Goal: Task Accomplishment & Management: Complete application form

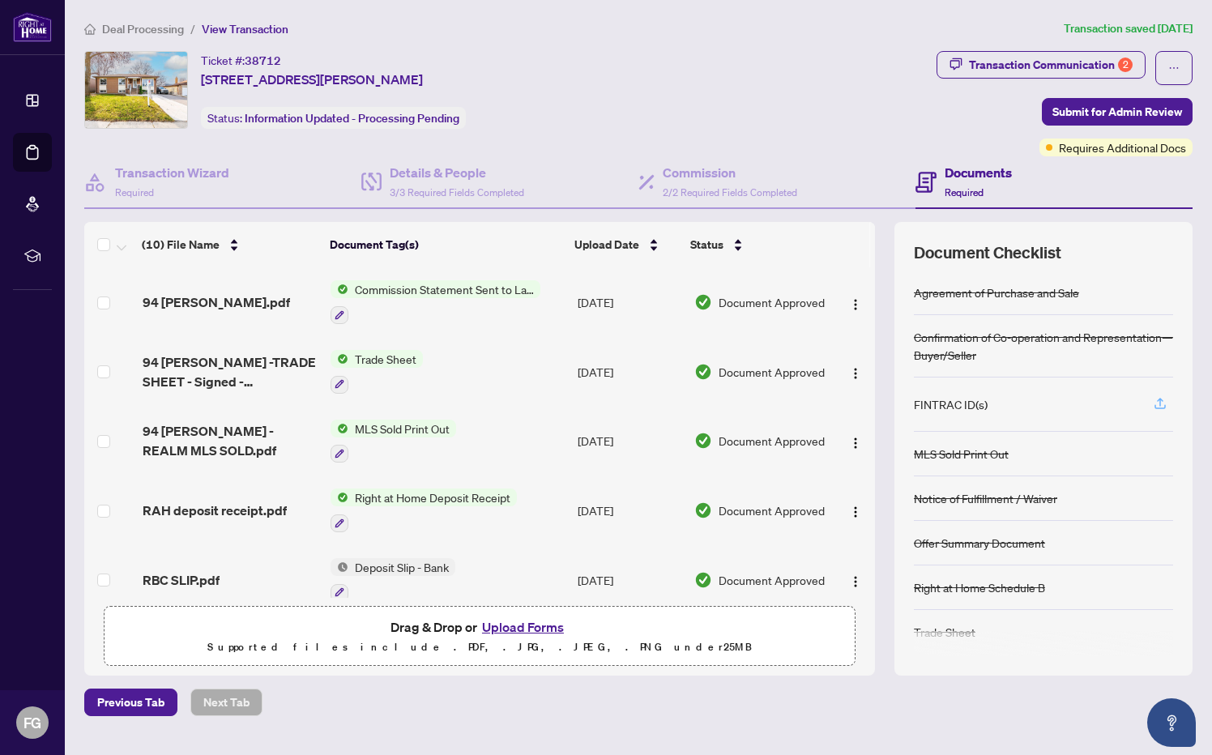
click at [1165, 403] on icon "button" at bounding box center [1160, 403] width 15 height 15
click at [1159, 400] on icon "button" at bounding box center [1160, 403] width 15 height 15
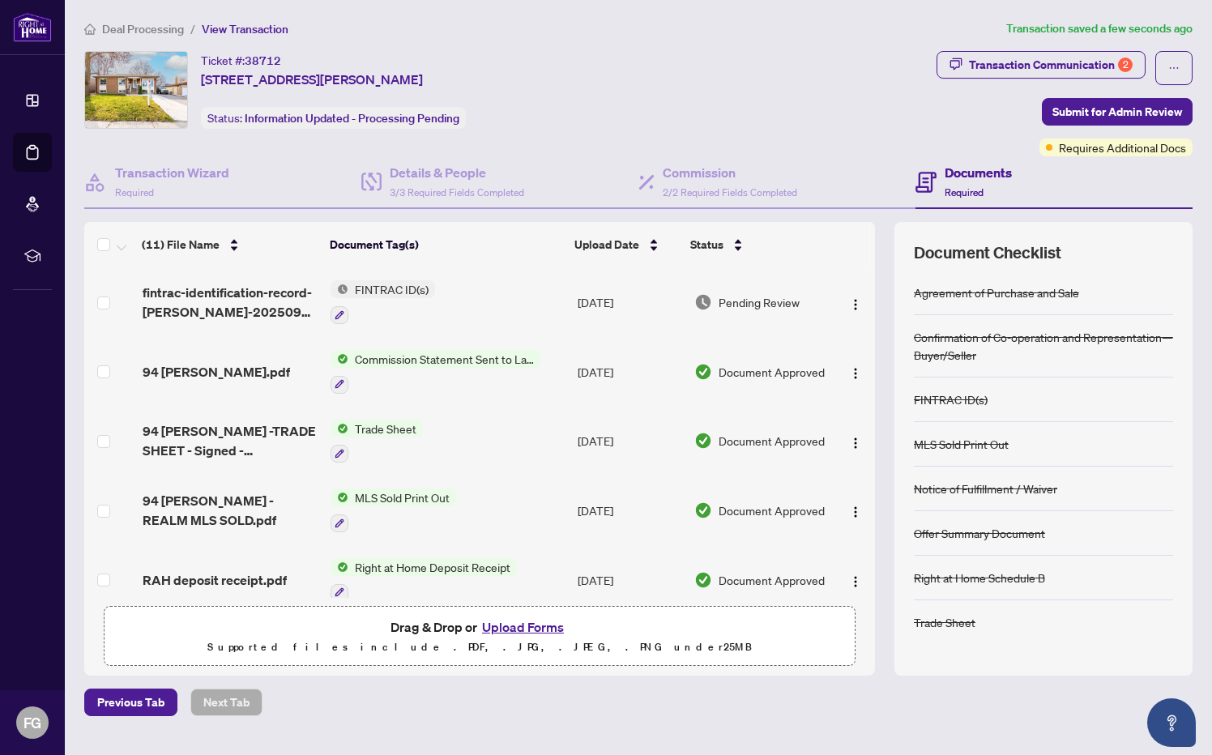
click at [532, 625] on button "Upload Forms" at bounding box center [523, 627] width 92 height 21
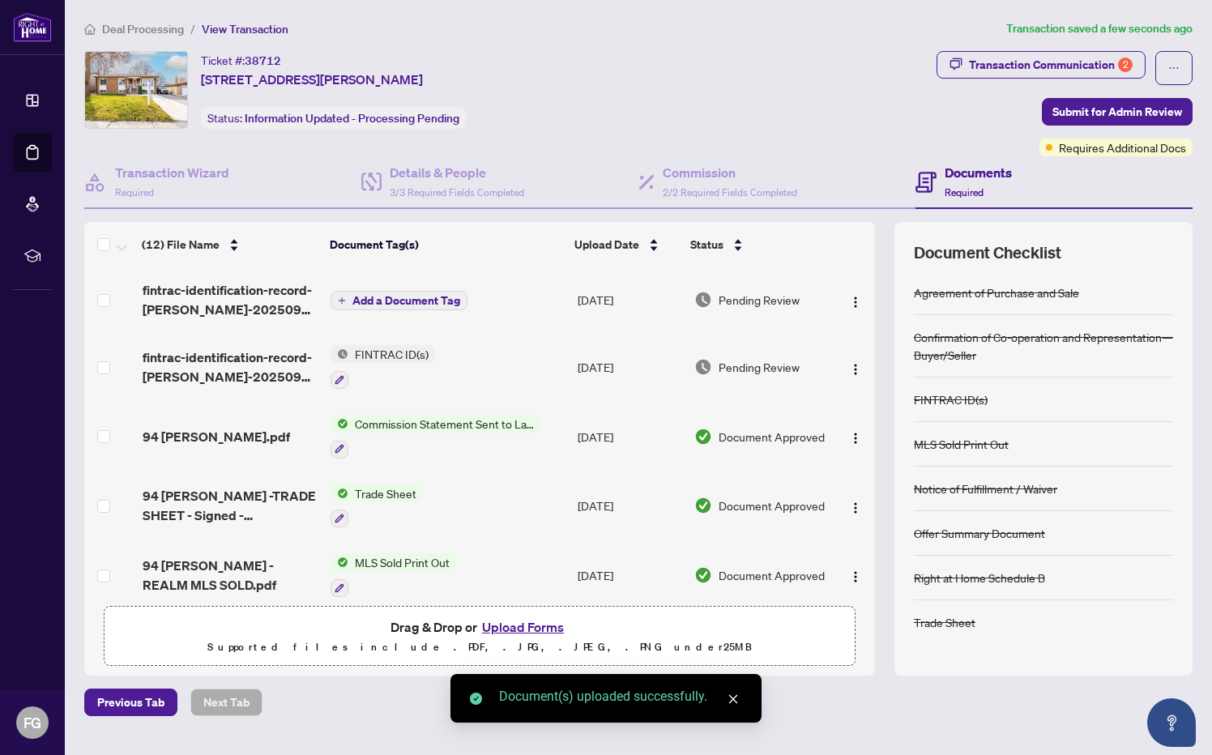
click at [390, 303] on span "Add a Document Tag" at bounding box center [406, 300] width 108 height 11
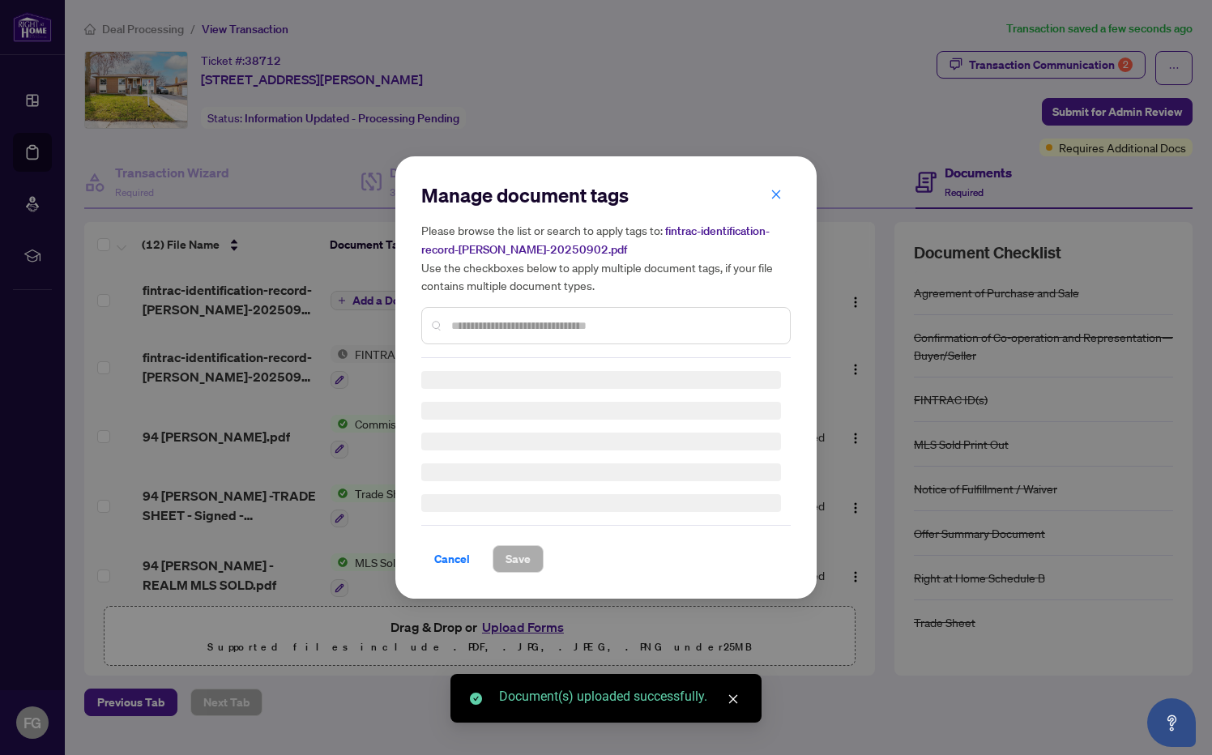
click at [516, 323] on div "Manage document tags Please browse the list or search to apply tags to: fintrac…" at bounding box center [605, 270] width 369 height 176
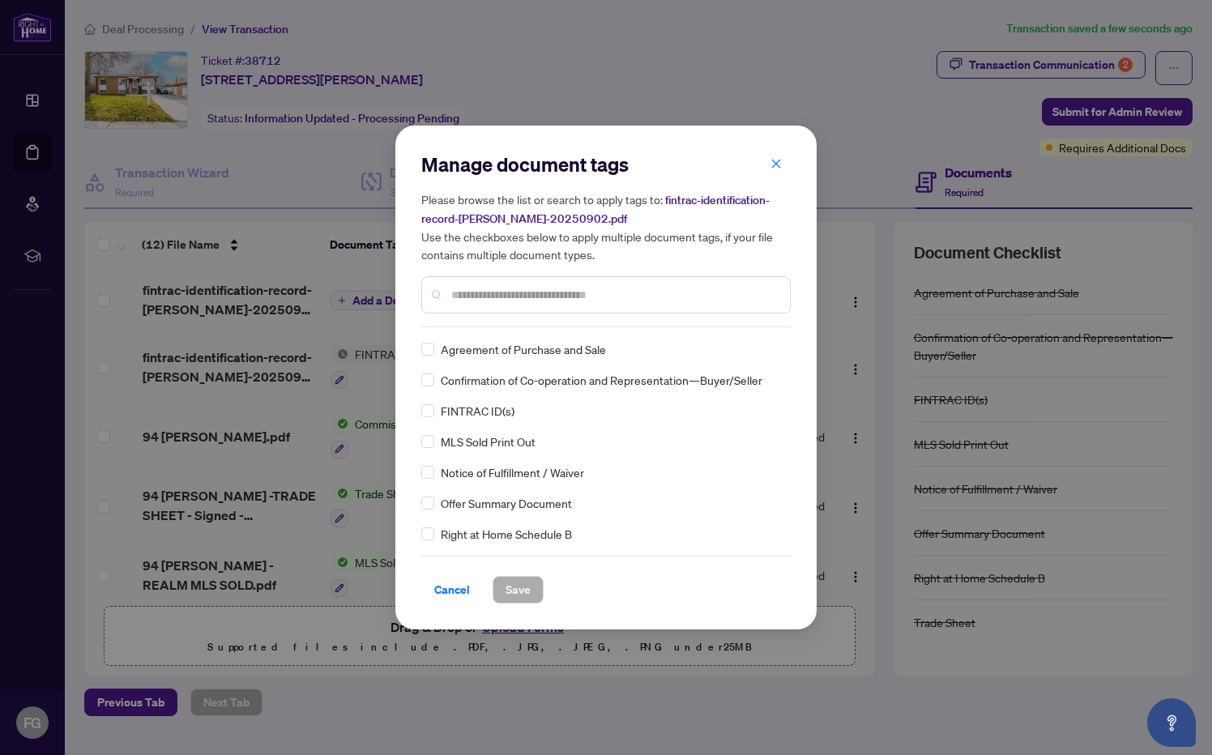
click at [501, 303] on div at bounding box center [605, 294] width 369 height 37
click at [506, 584] on span "Save" at bounding box center [518, 590] width 25 height 26
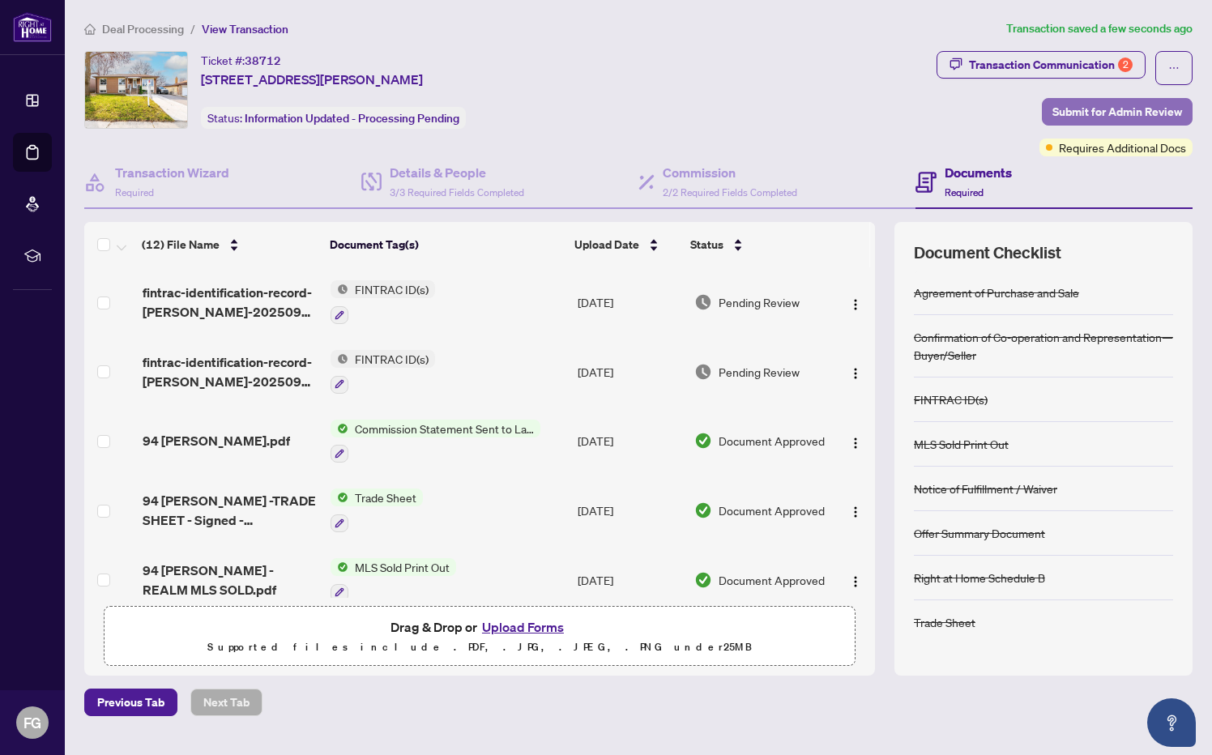
click at [1122, 111] on span "Submit for Admin Review" at bounding box center [1117, 112] width 130 height 26
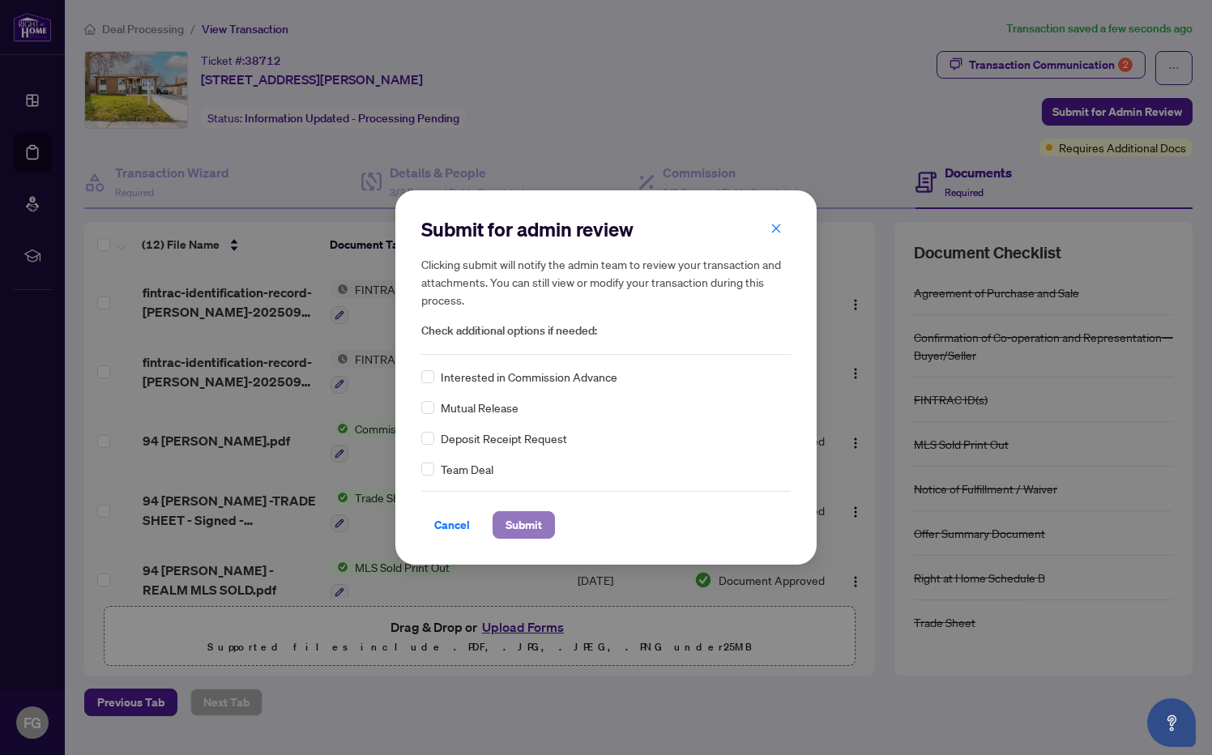
click at [508, 528] on span "Submit" at bounding box center [524, 525] width 36 height 26
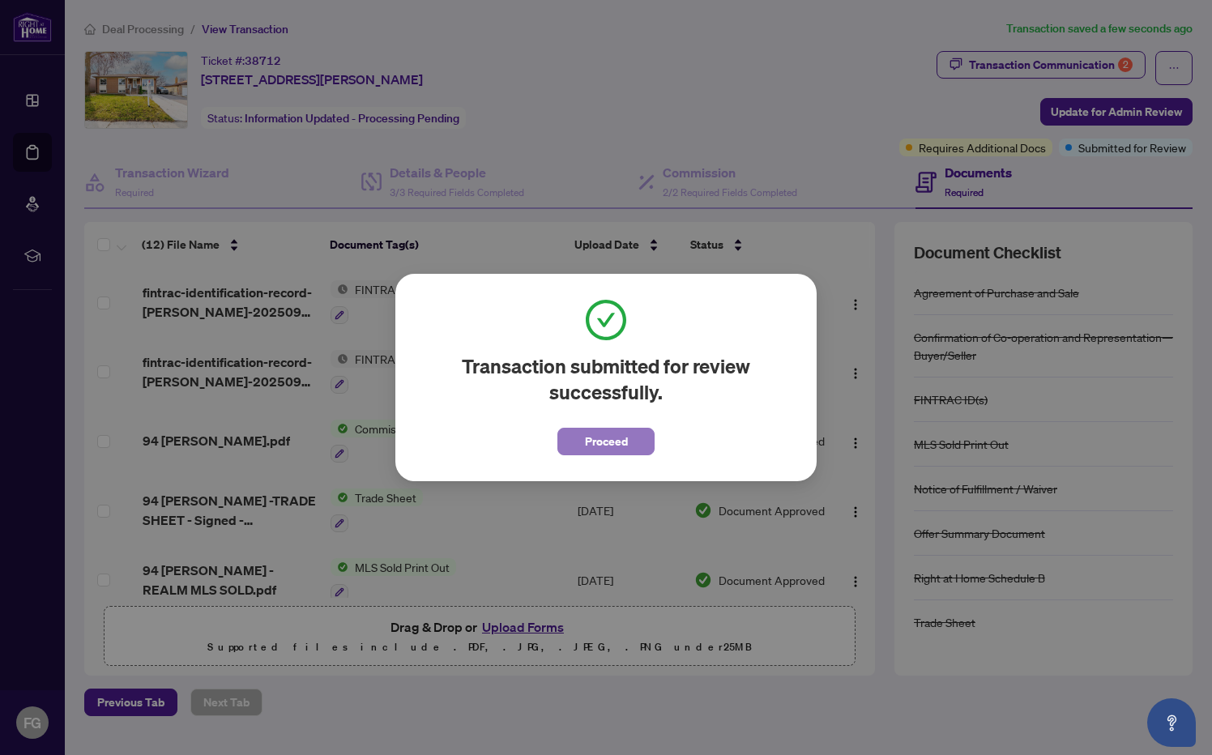
click at [604, 439] on span "Proceed" at bounding box center [606, 442] width 43 height 26
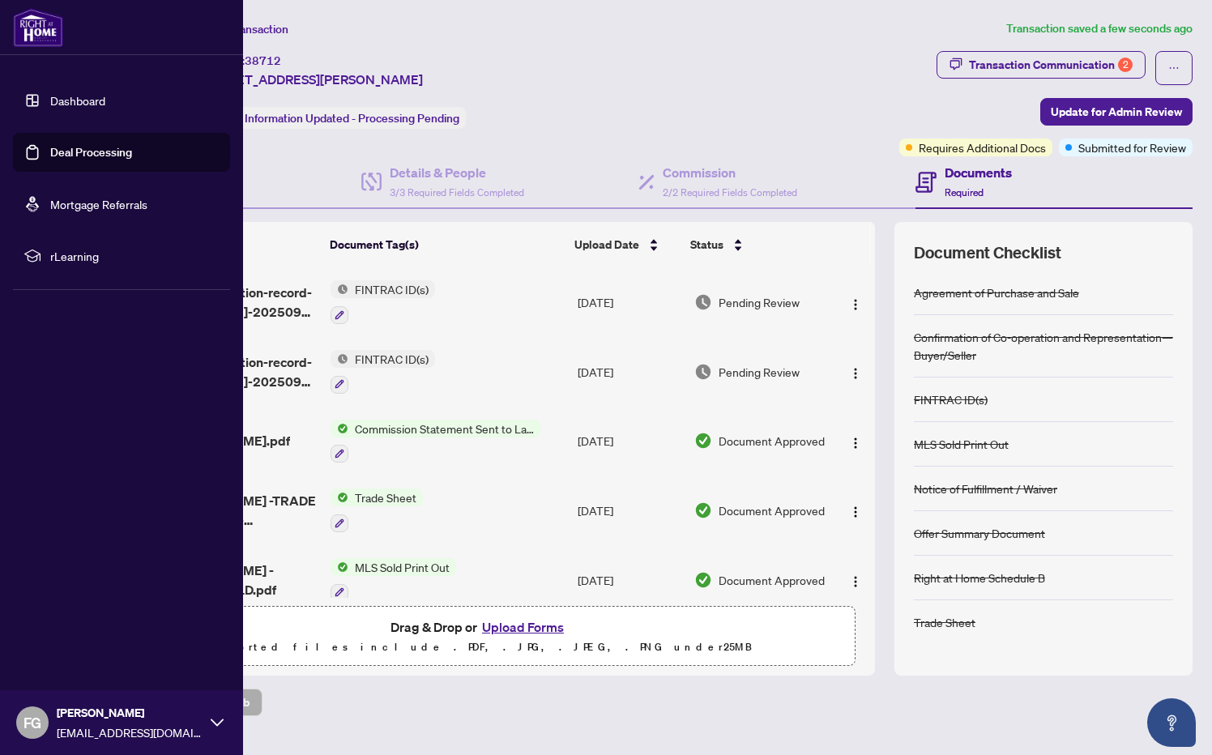
click at [70, 102] on link "Dashboard" at bounding box center [77, 100] width 55 height 15
